Goal: Transaction & Acquisition: Purchase product/service

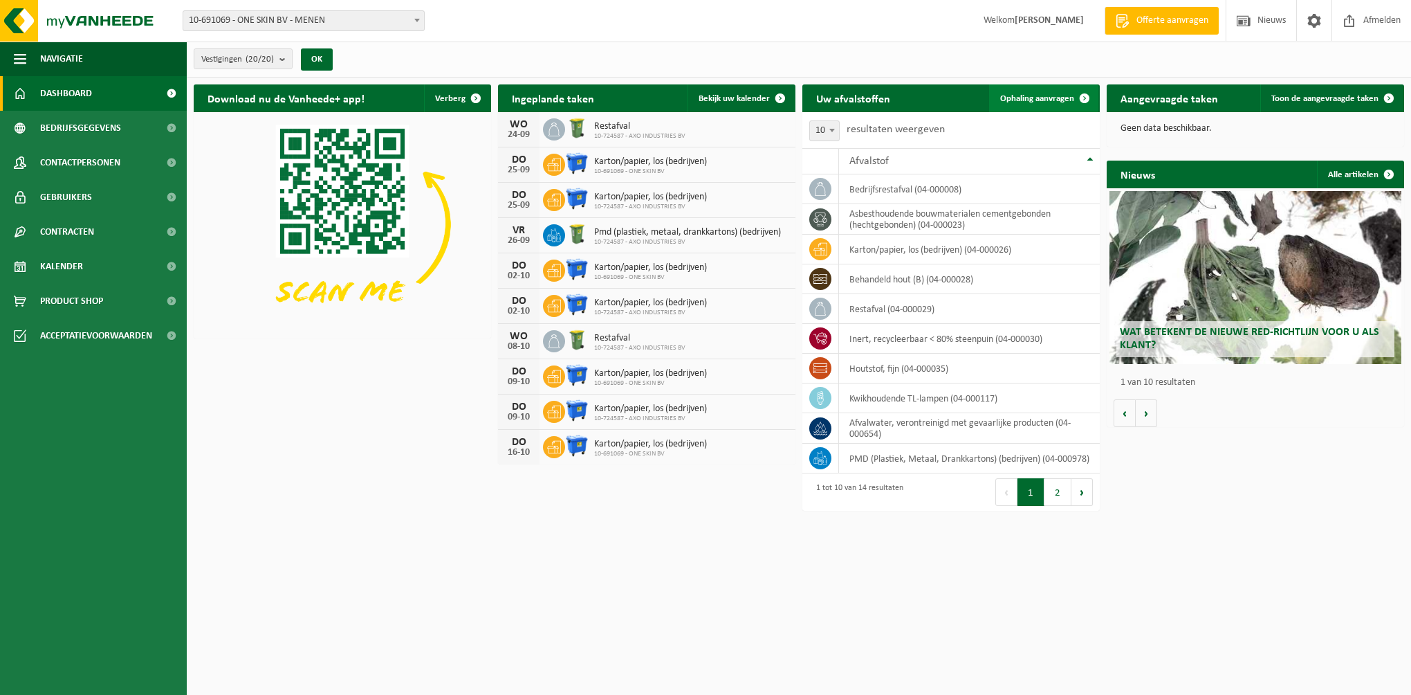
click at [1029, 99] on span "Ophaling aanvragen" at bounding box center [1037, 98] width 74 height 9
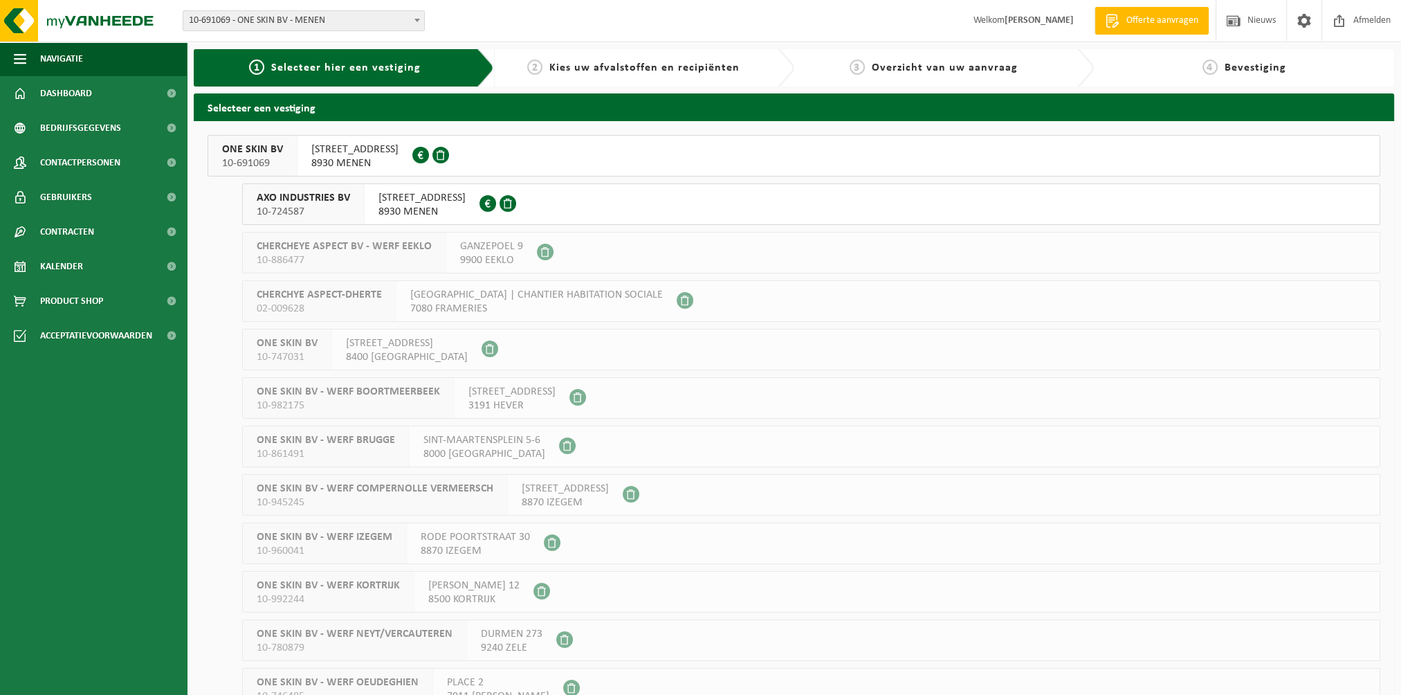
click at [286, 195] on span "AXO INDUSTRIES BV" at bounding box center [303, 198] width 93 height 14
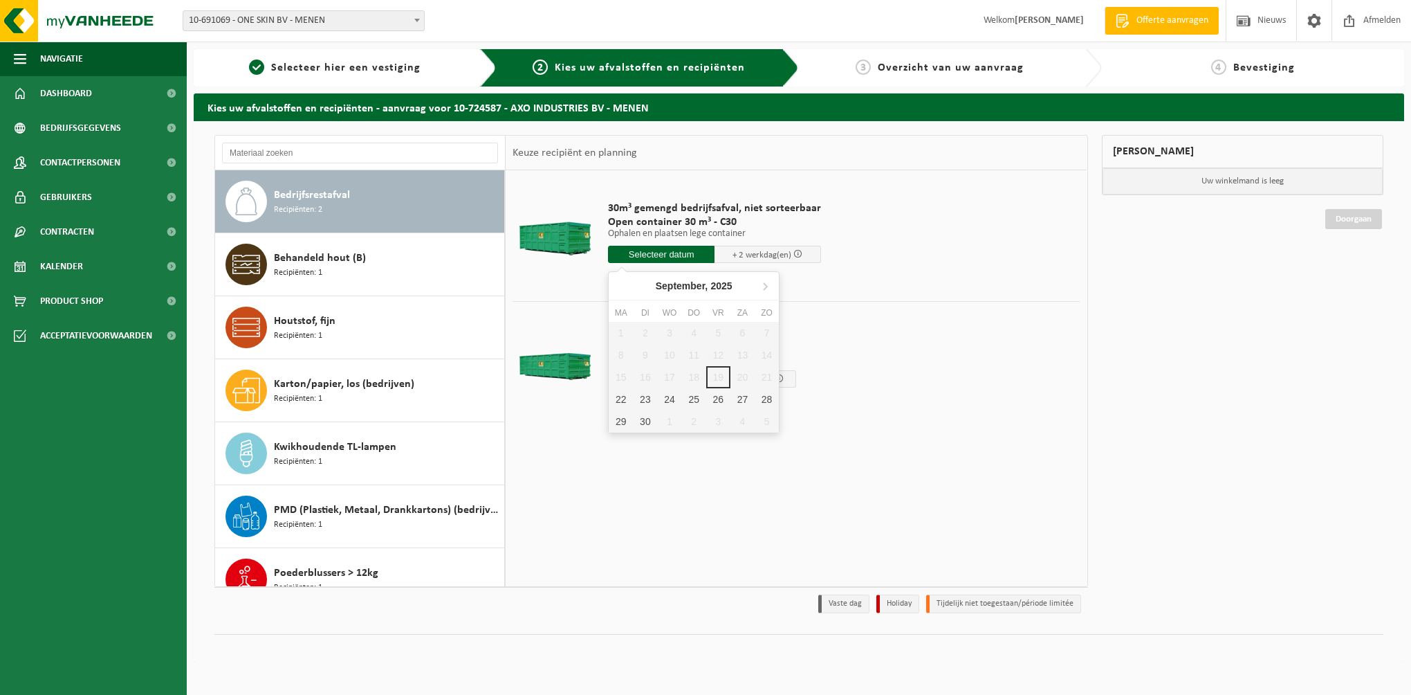
click at [672, 254] on input "text" at bounding box center [661, 254] width 107 height 17
click at [623, 401] on div "22" at bounding box center [621, 399] width 24 height 22
type input "Van 2025-09-22"
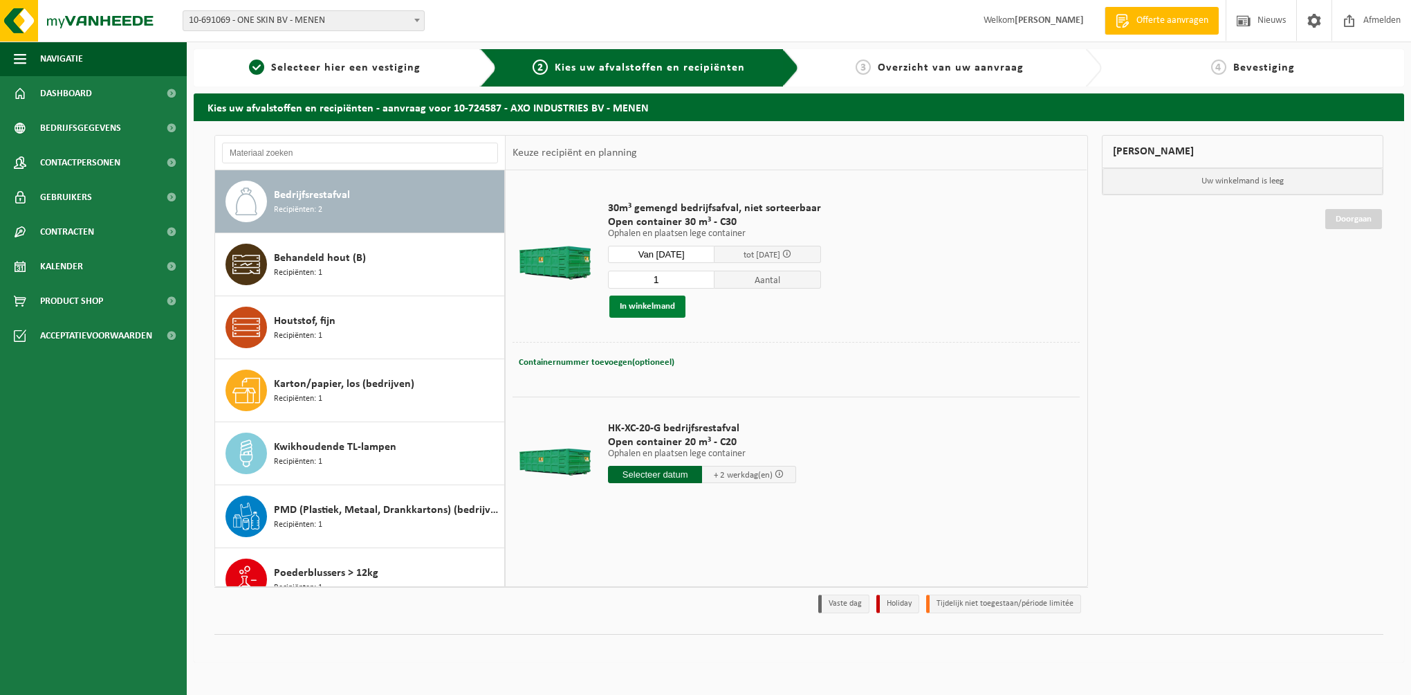
click at [632, 304] on button "In winkelmand" at bounding box center [647, 306] width 76 height 22
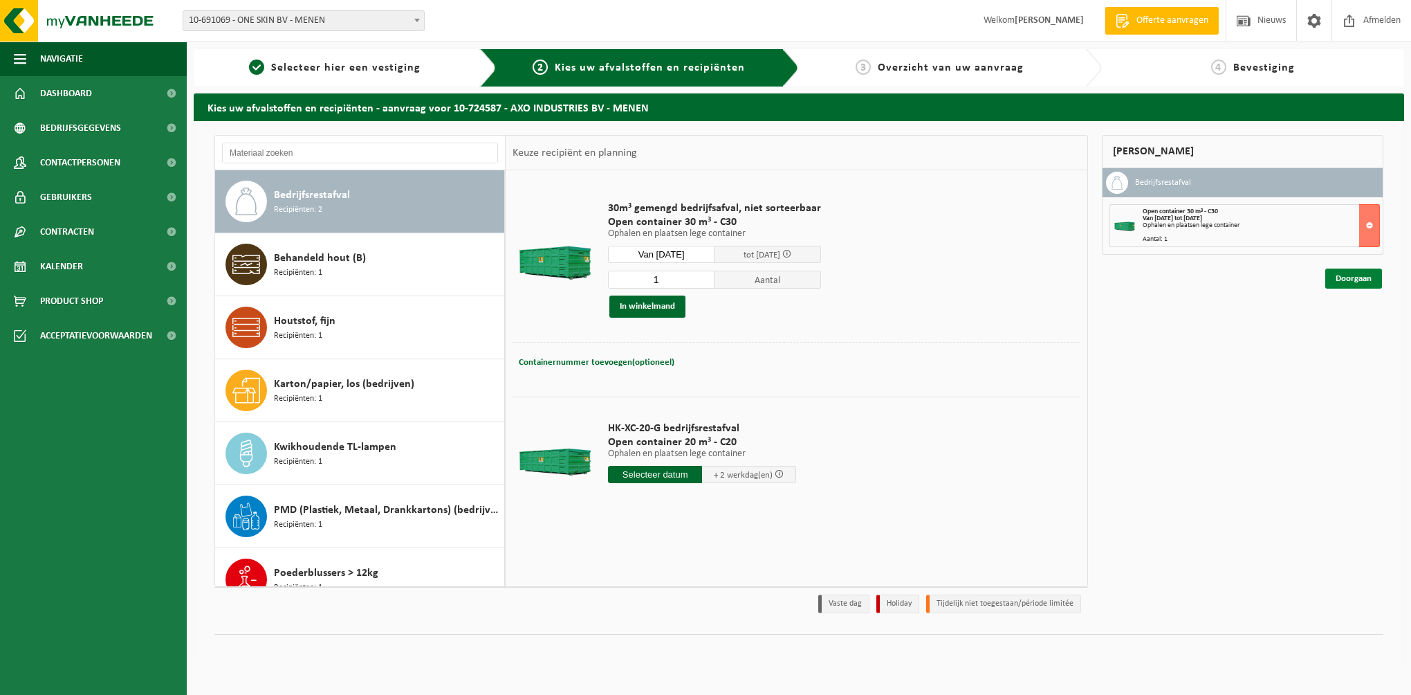
click at [1355, 278] on link "Doorgaan" at bounding box center [1354, 278] width 57 height 20
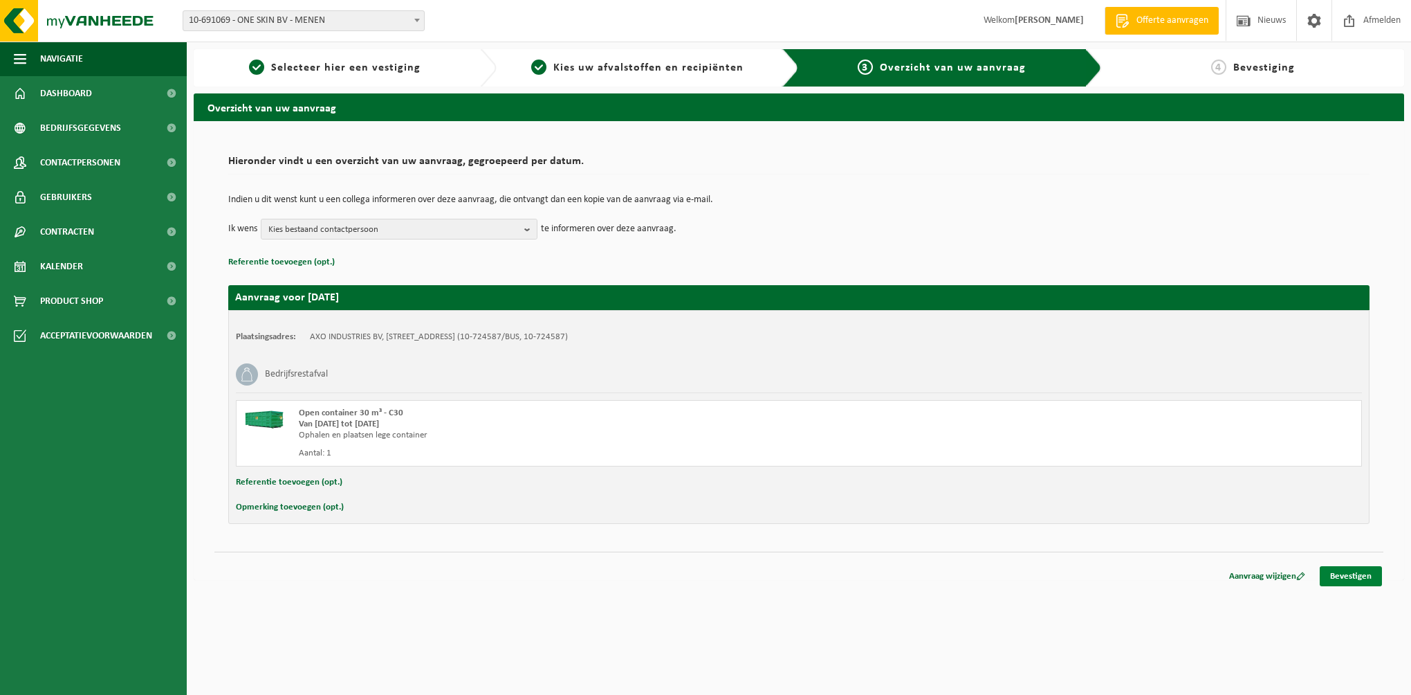
click at [1339, 572] on link "Bevestigen" at bounding box center [1351, 576] width 62 height 20
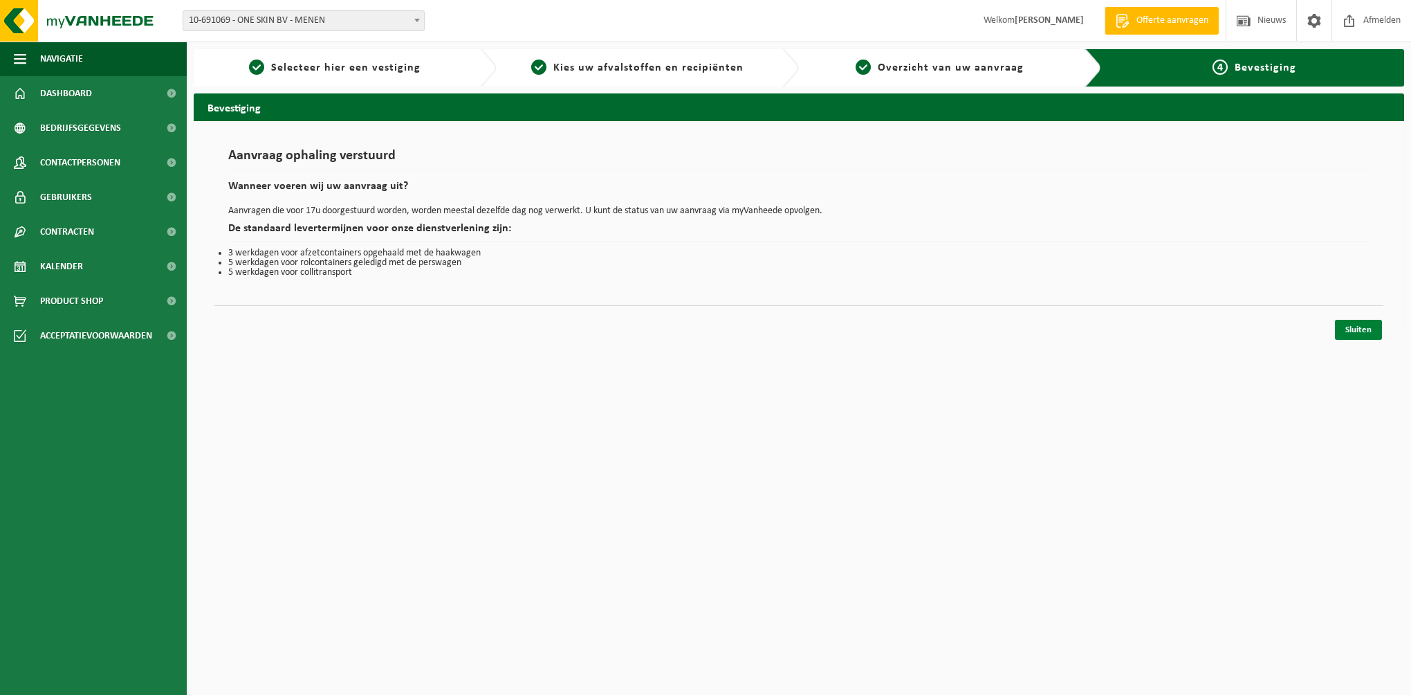
click at [1354, 331] on link "Sluiten" at bounding box center [1358, 330] width 47 height 20
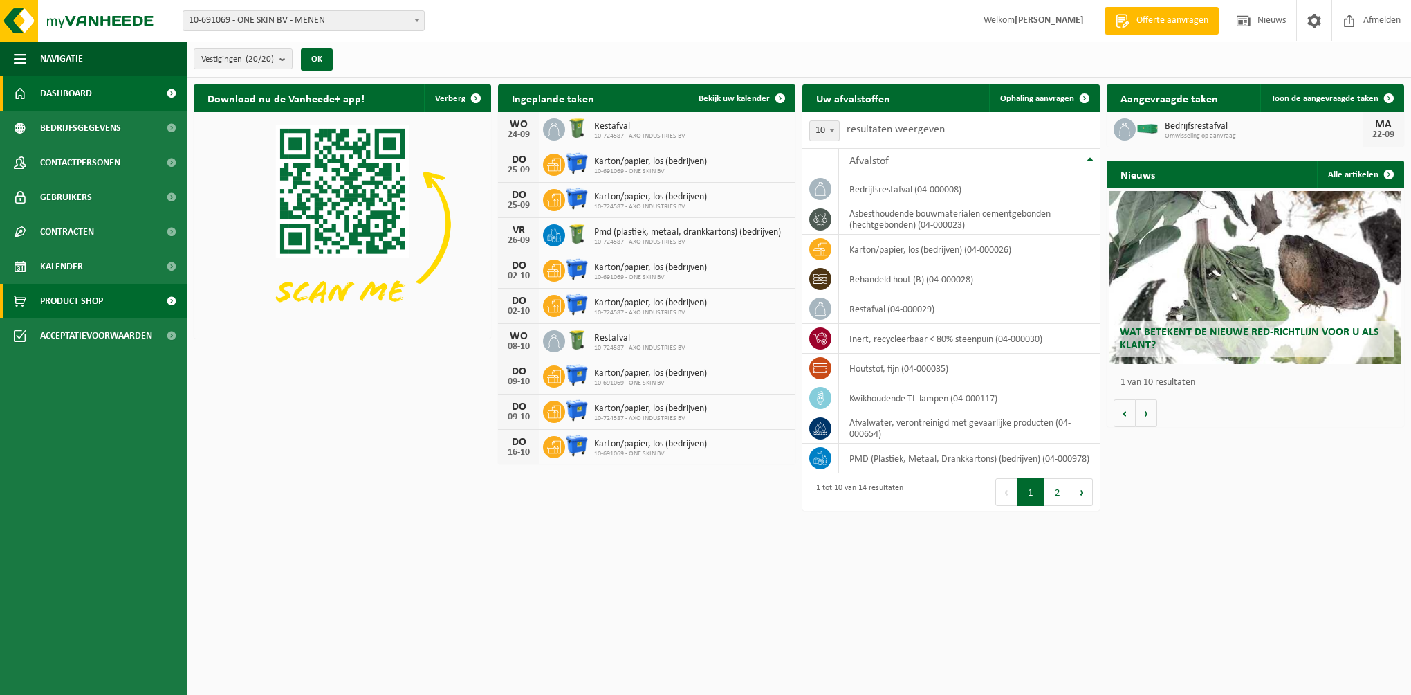
click at [62, 295] on span "Product Shop" at bounding box center [71, 301] width 63 height 35
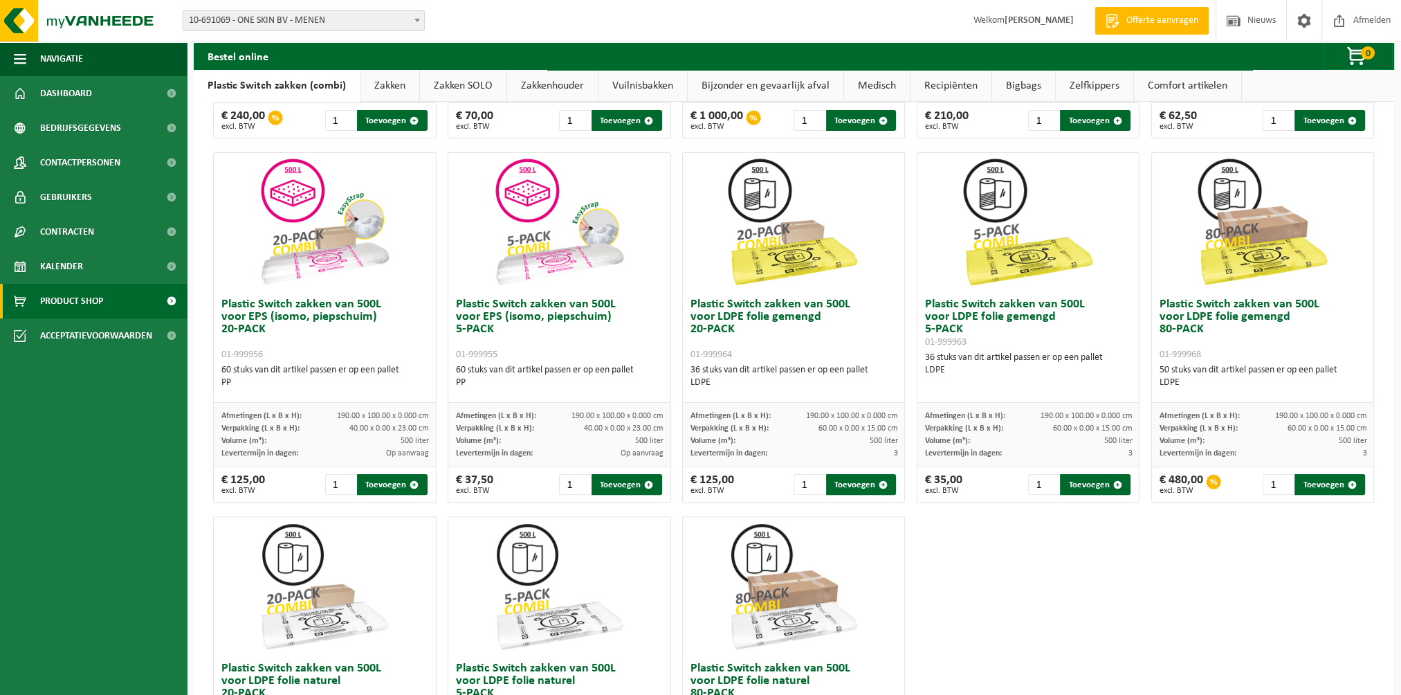
scroll to position [553, 0]
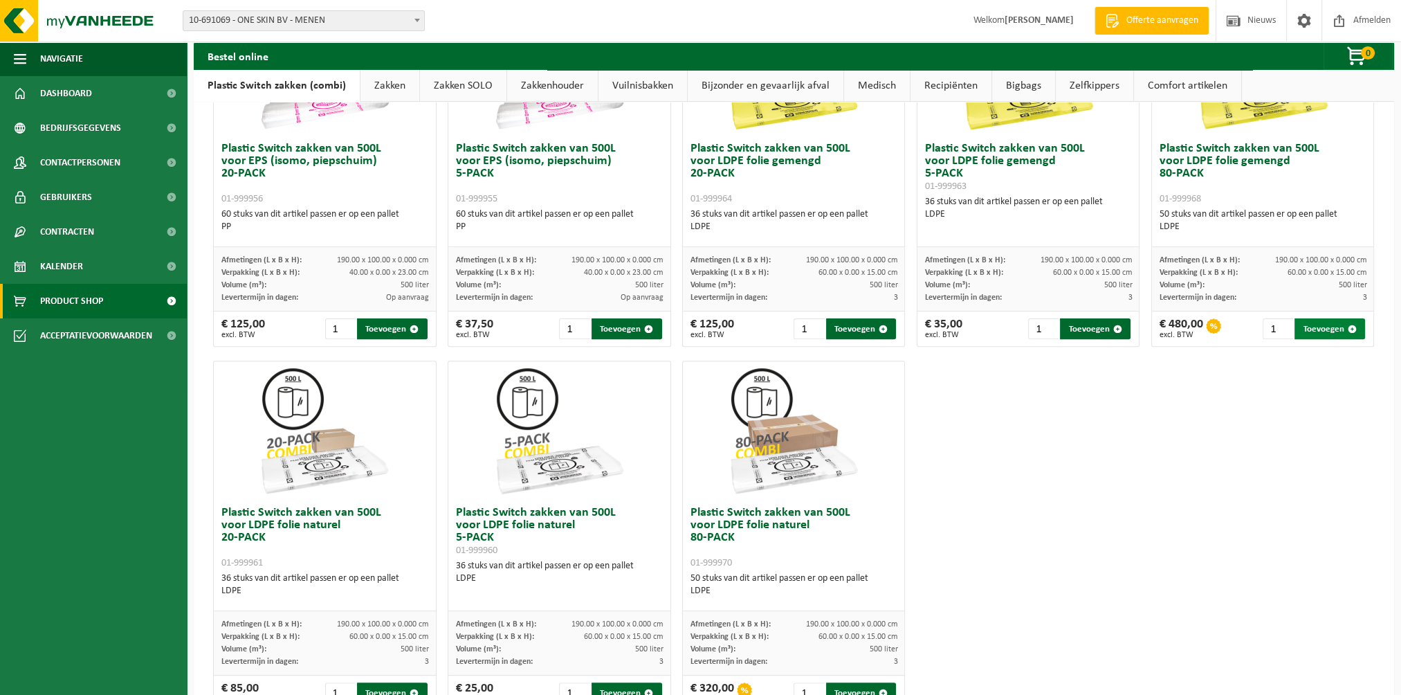
click at [1314, 325] on button "Toevoegen" at bounding box center [1329, 328] width 71 height 21
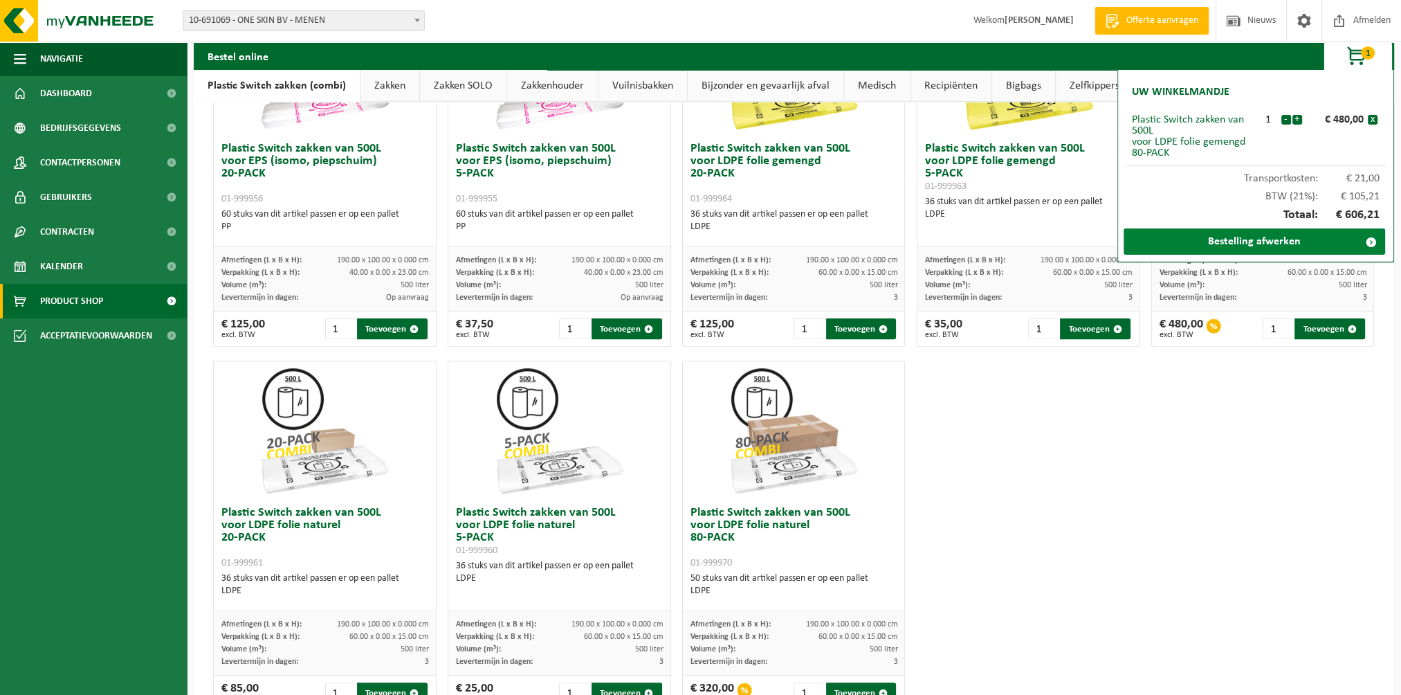
click at [1239, 237] on link "Bestelling afwerken" at bounding box center [1254, 241] width 262 height 26
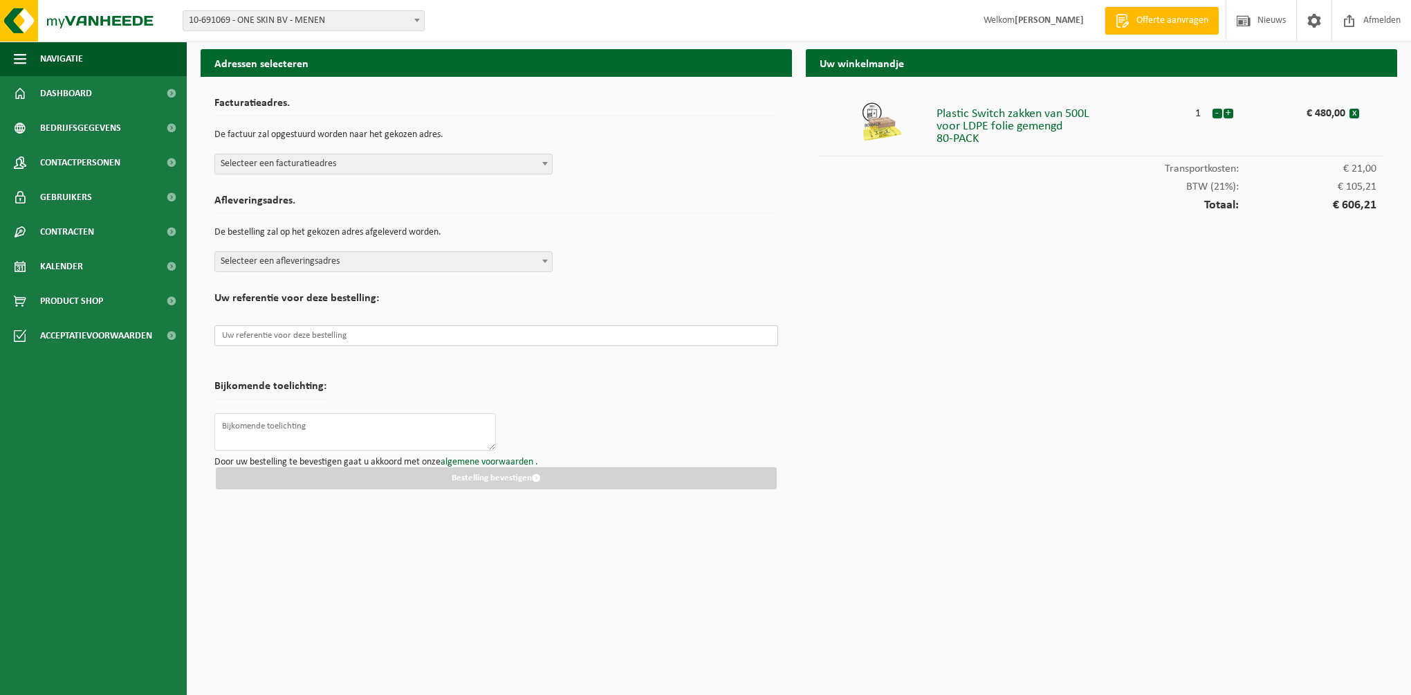
click at [296, 331] on input "text" at bounding box center [496, 335] width 564 height 21
paste input "2551148"
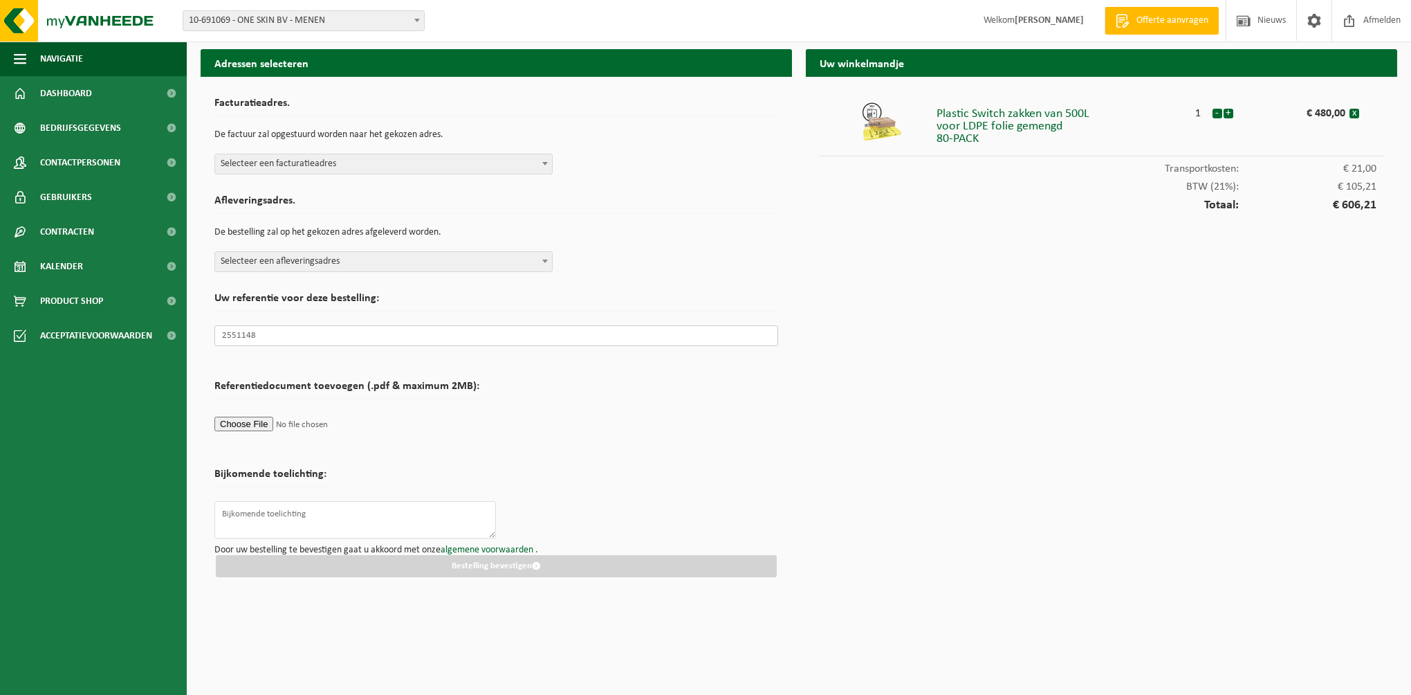
type input "2551148"
click at [690, 459] on form "Facturatieadres. De factuur zal opgestuurd worden naar het gekozen adres. Selec…" at bounding box center [496, 334] width 564 height 486
click at [535, 461] on form "Facturatieadres. De factuur zal opgestuurd worden naar het gekozen adres. Selec…" at bounding box center [496, 334] width 564 height 486
click at [379, 161] on span "Selecteer een facturatieadres" at bounding box center [383, 163] width 337 height 19
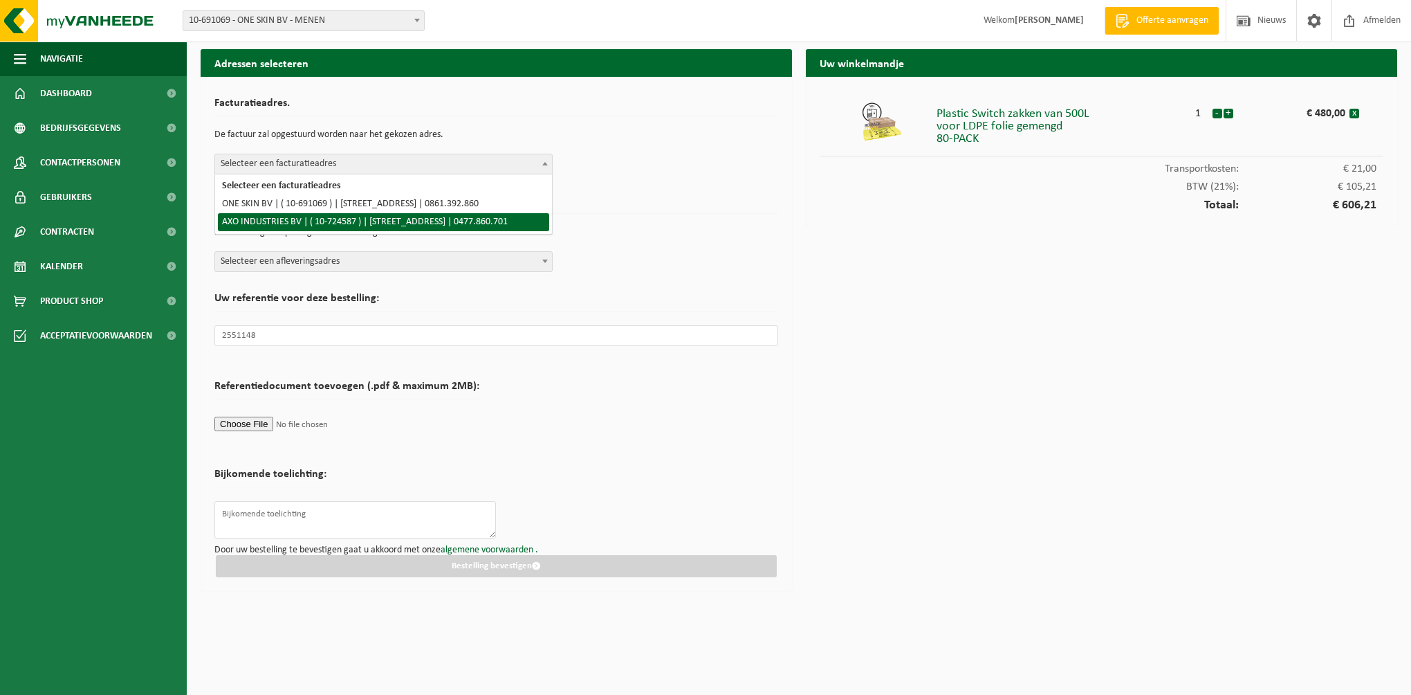
select select "19172"
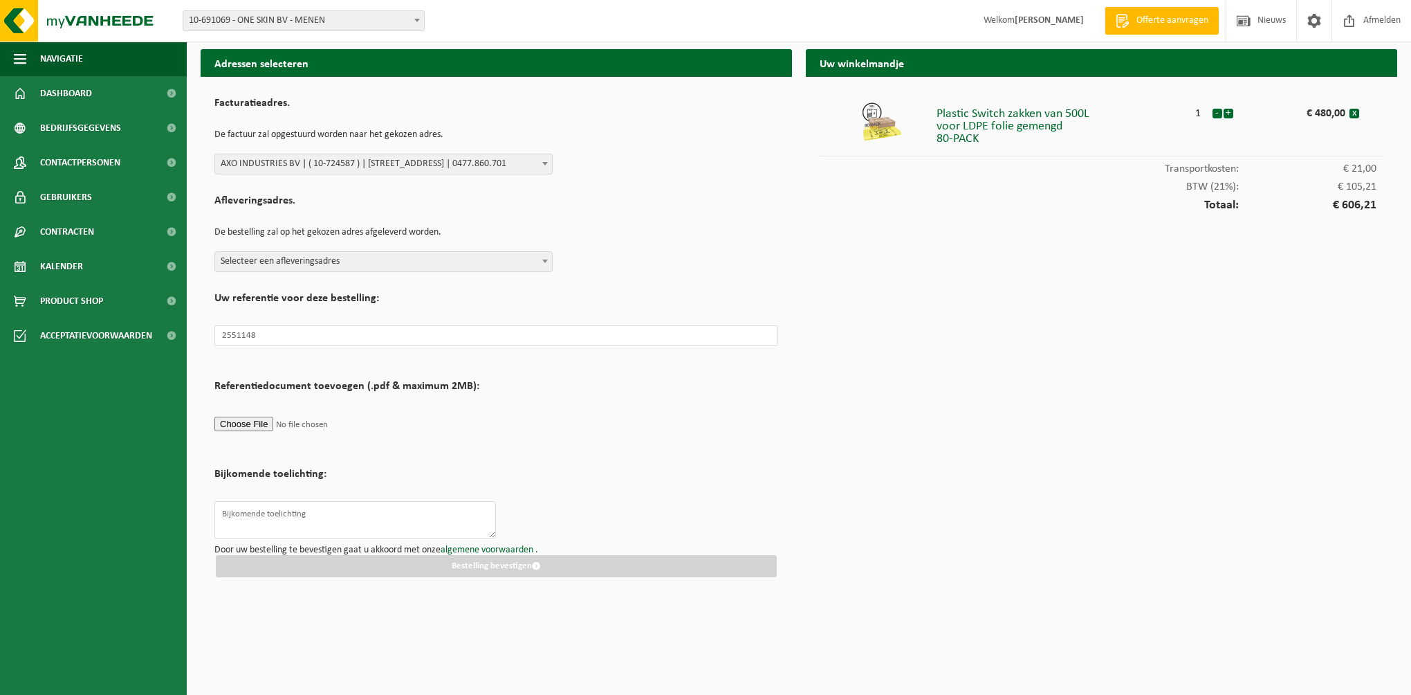
click at [320, 258] on span "Selecteer een afleveringsadres" at bounding box center [383, 261] width 337 height 19
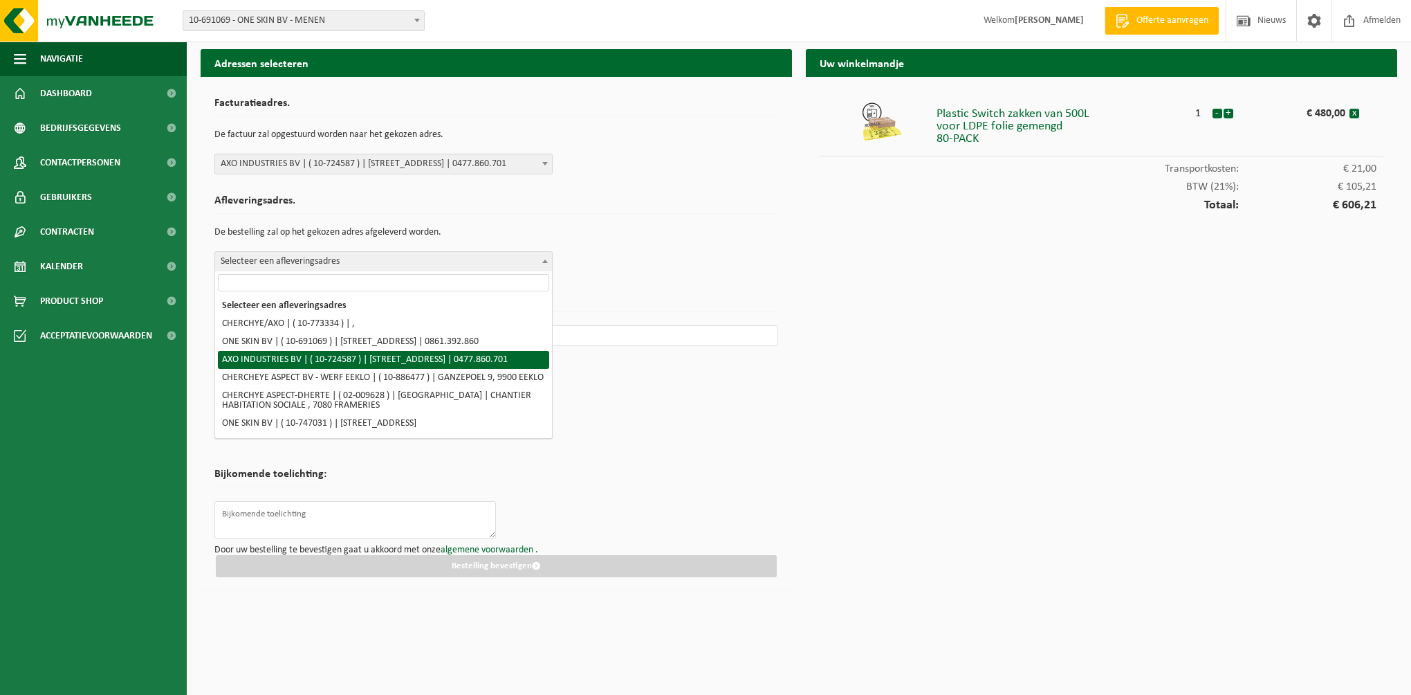
select select "19172"
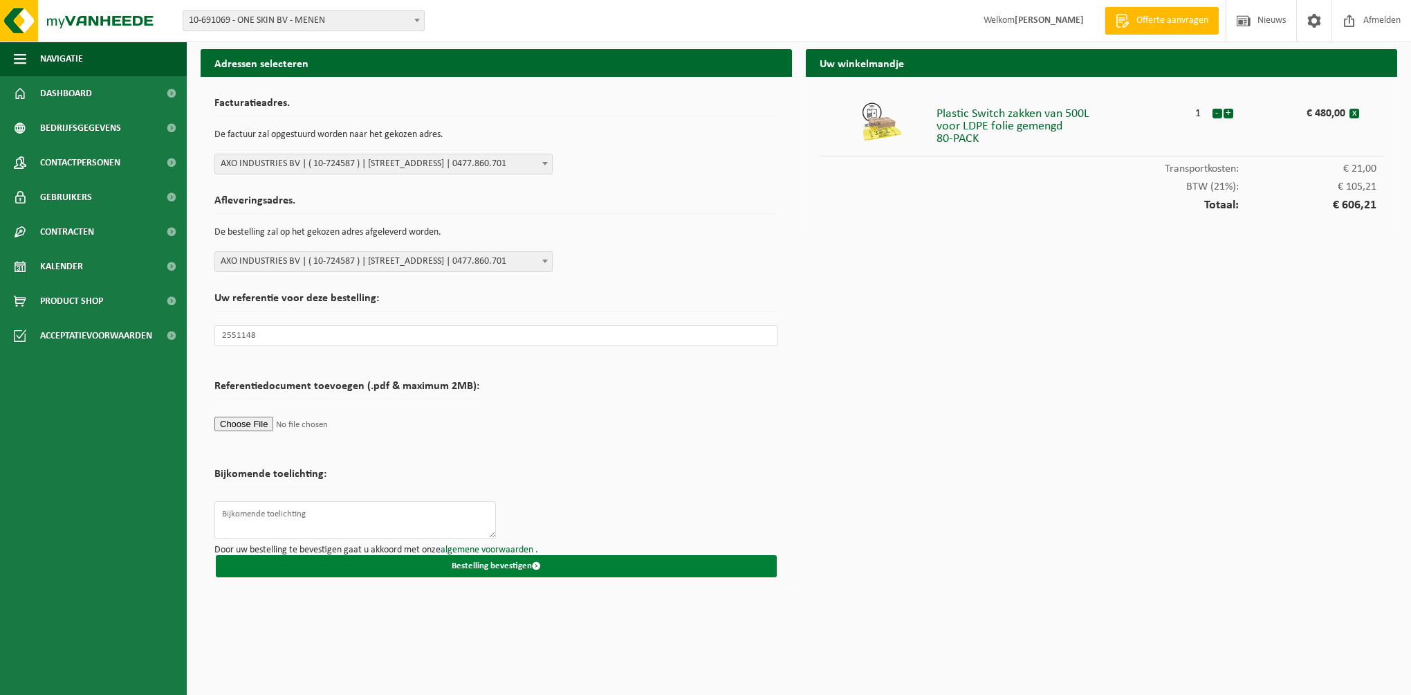
click at [458, 568] on button "Bestelling bevestigen" at bounding box center [496, 566] width 561 height 22
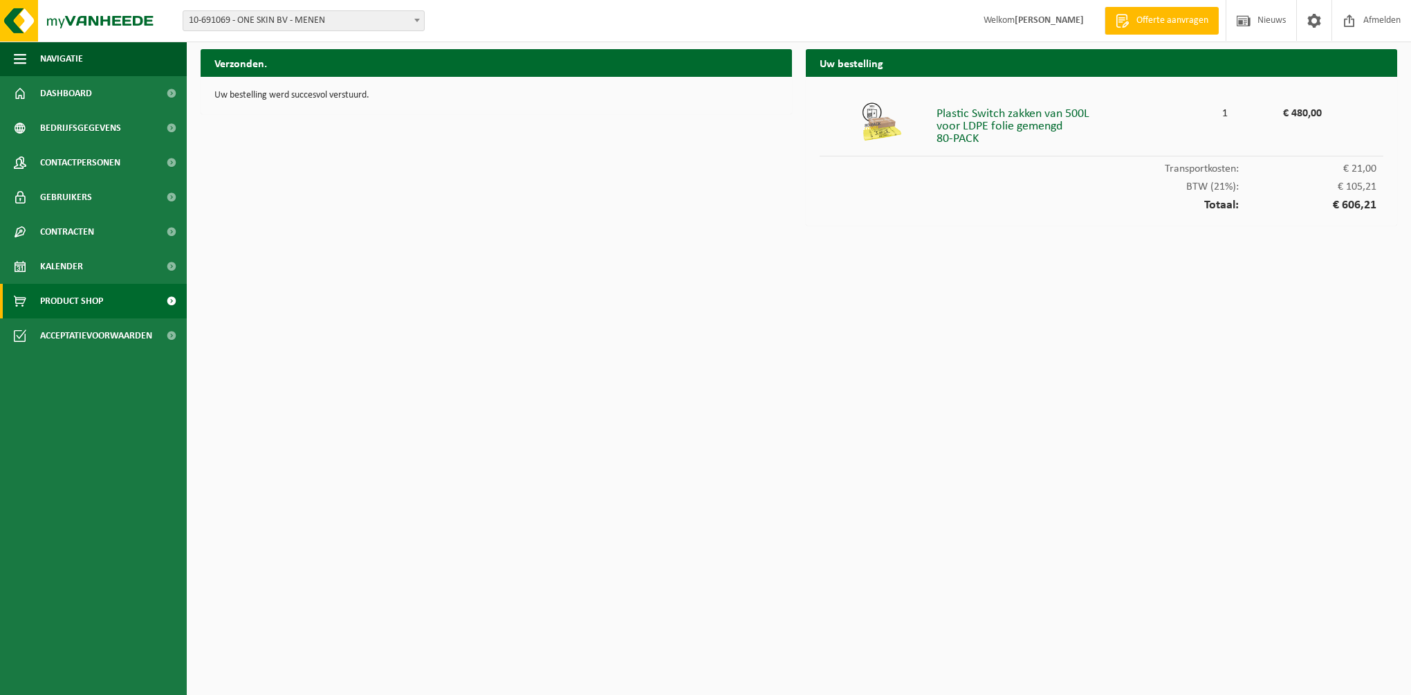
click at [82, 296] on span "Product Shop" at bounding box center [71, 301] width 63 height 35
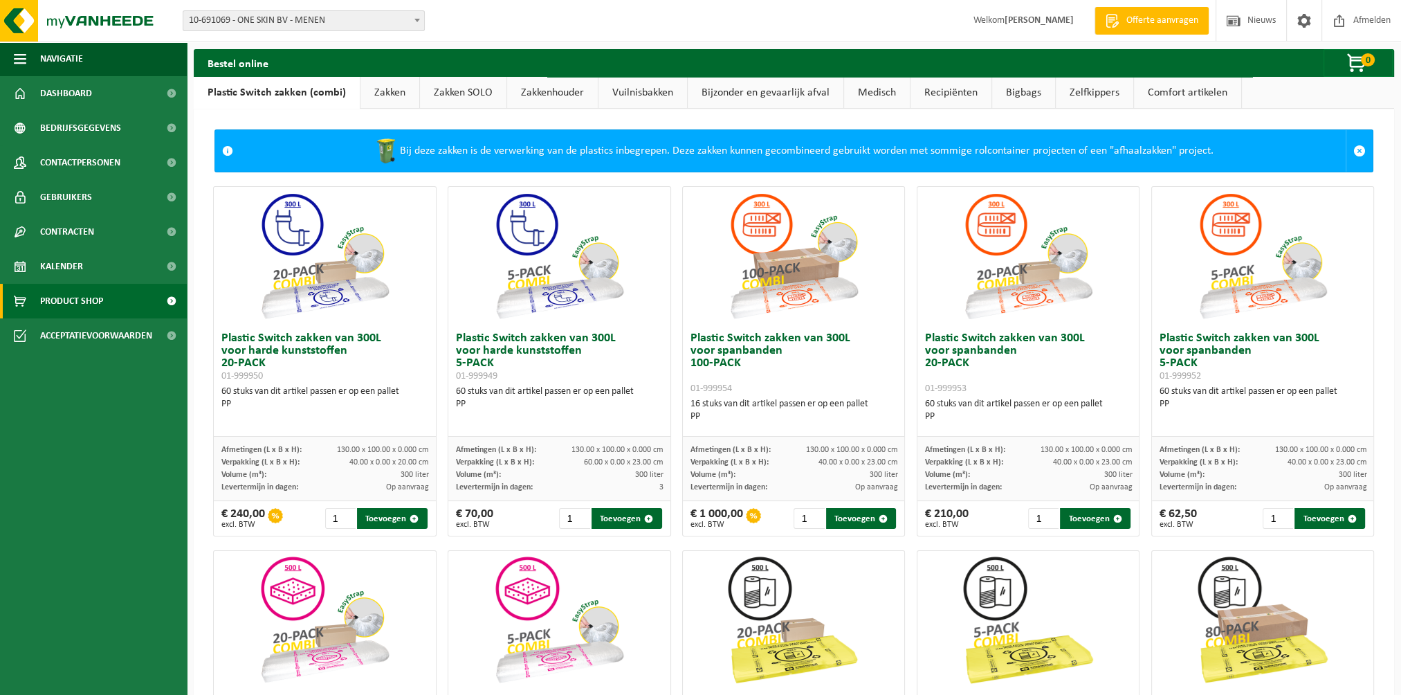
click at [643, 93] on link "Vuilnisbakken" at bounding box center [642, 93] width 89 height 32
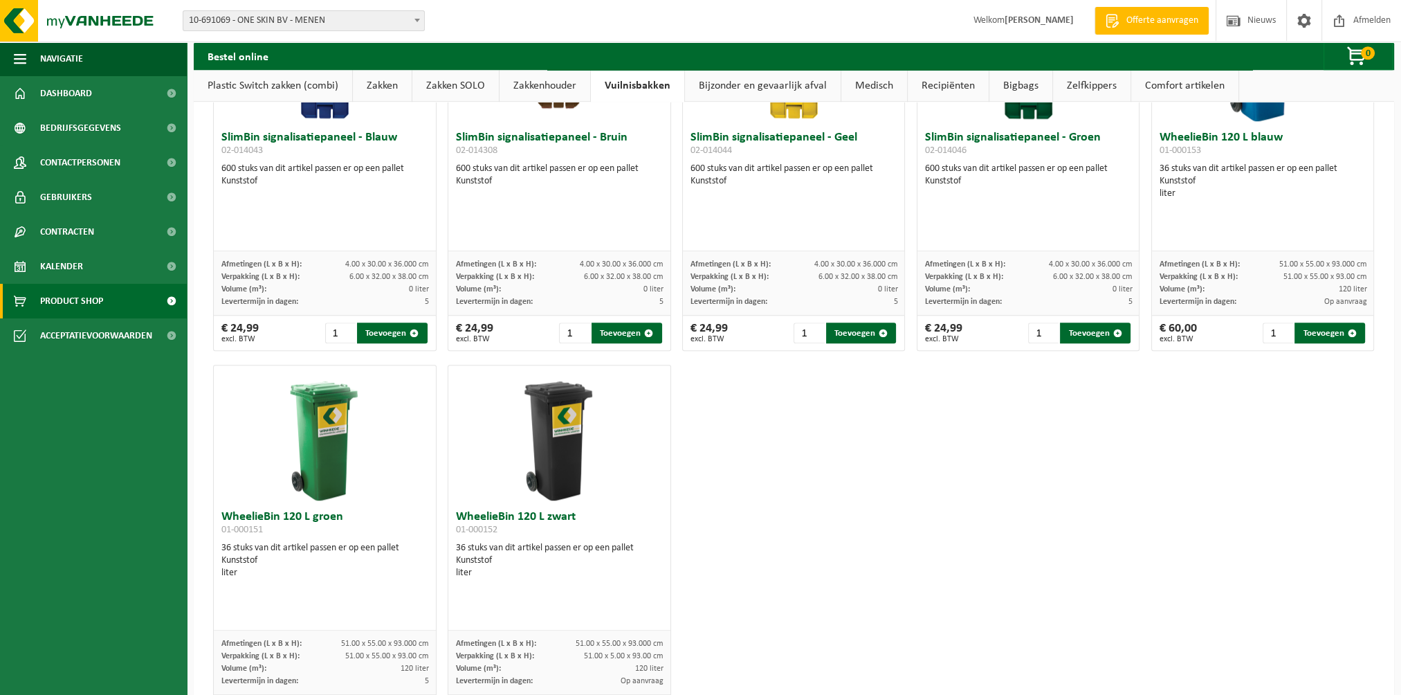
scroll to position [1727, 0]
